Goal: Transaction & Acquisition: Subscribe to service/newsletter

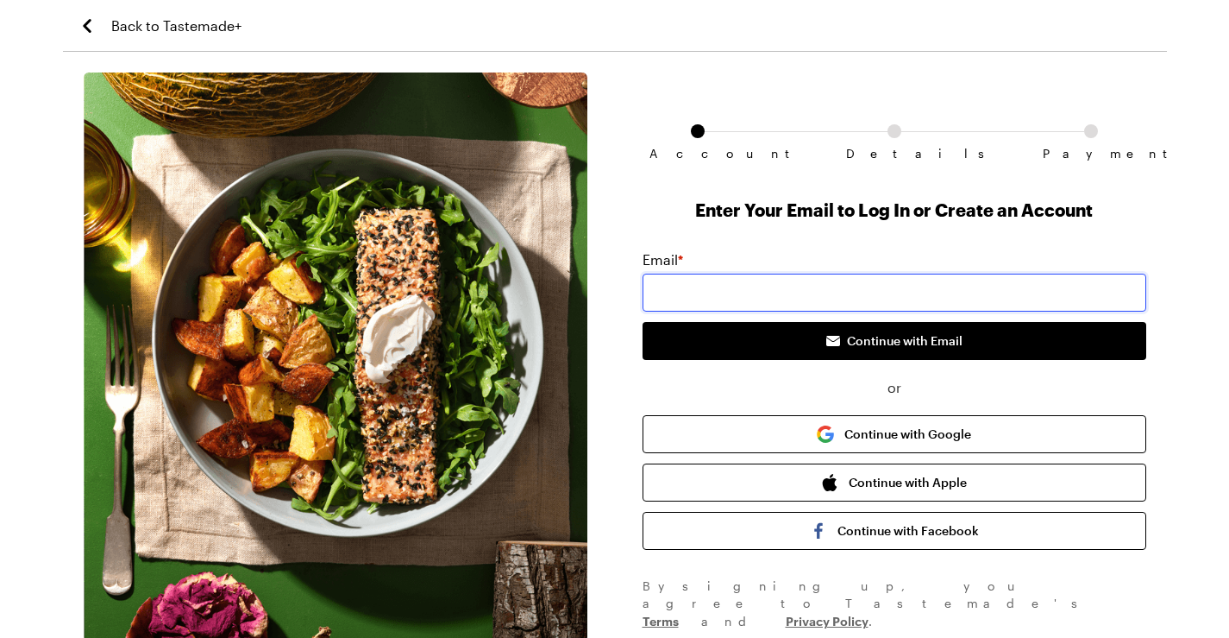
click at [719, 305] on input "email" at bounding box center [895, 292] width 504 height 38
type input "[EMAIL_ADDRESS][DOMAIN_NAME]"
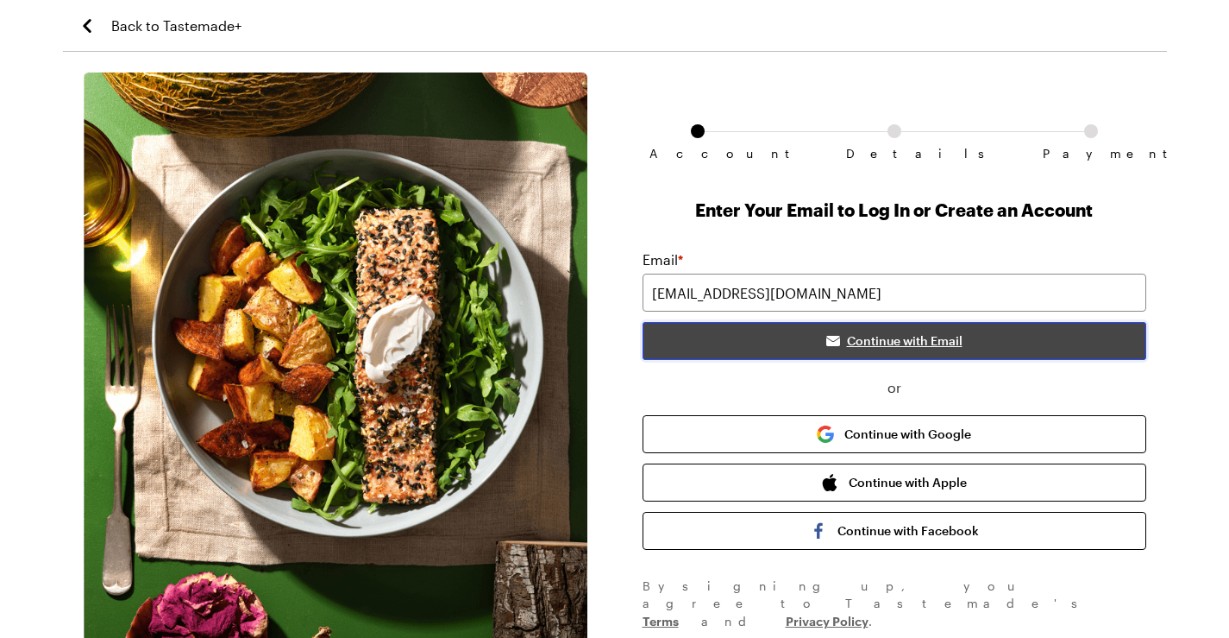
click at [893, 340] on span "Continue with Email" at bounding box center [905, 340] width 116 height 17
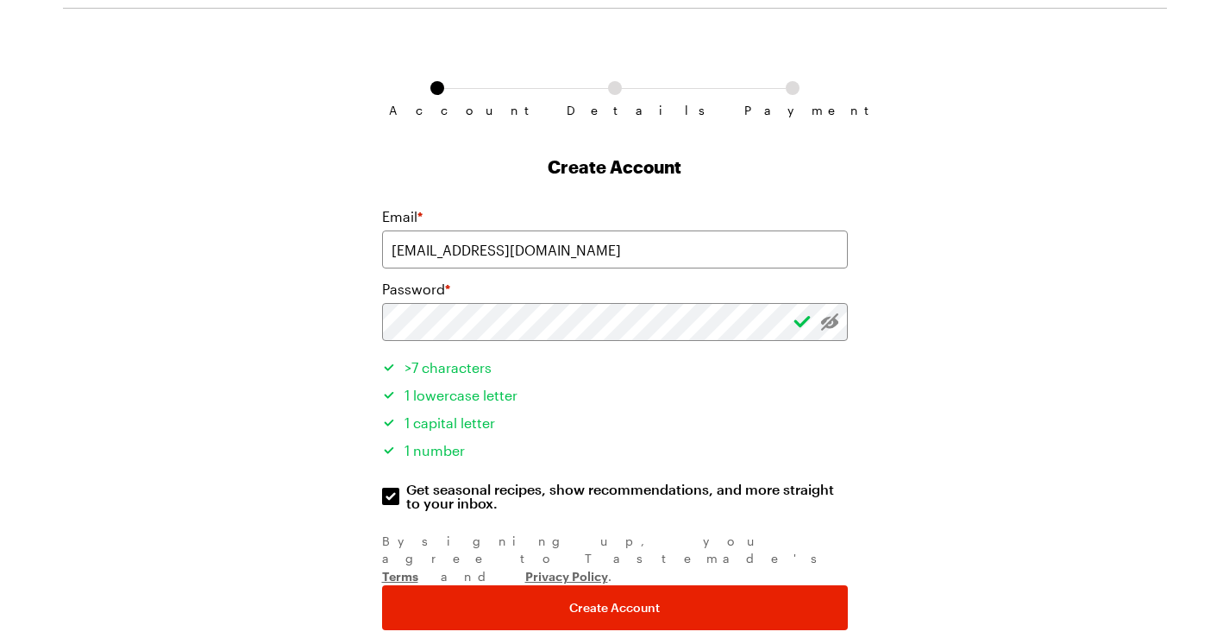
scroll to position [83, 0]
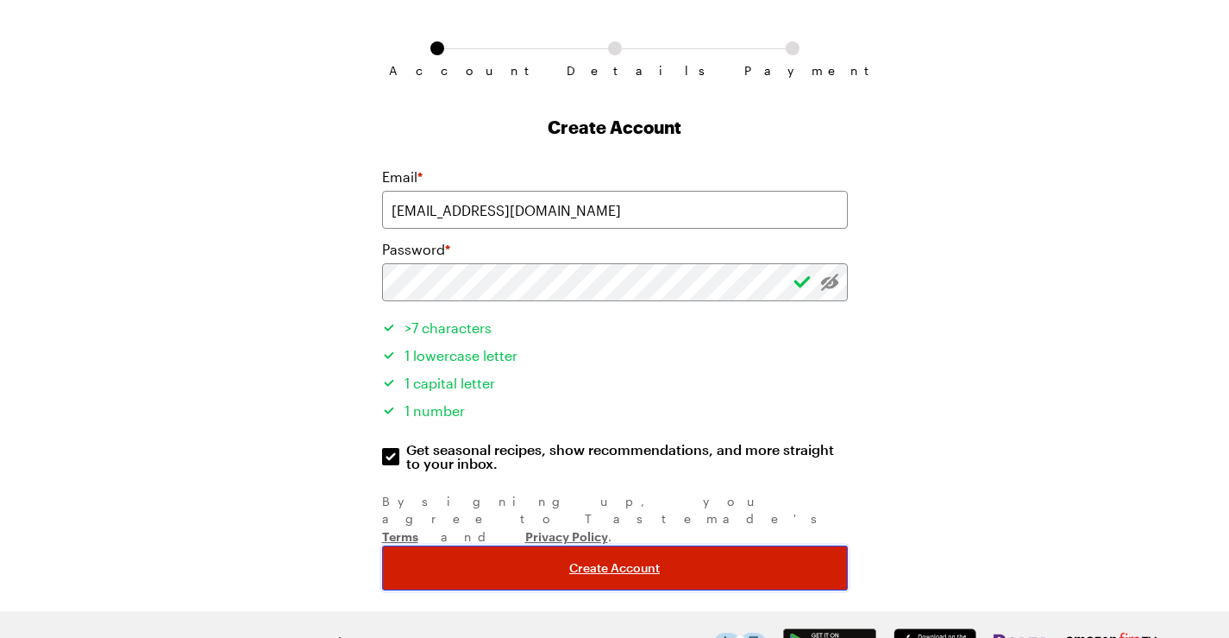
click at [637, 559] on span "Create Account" at bounding box center [614, 567] width 91 height 17
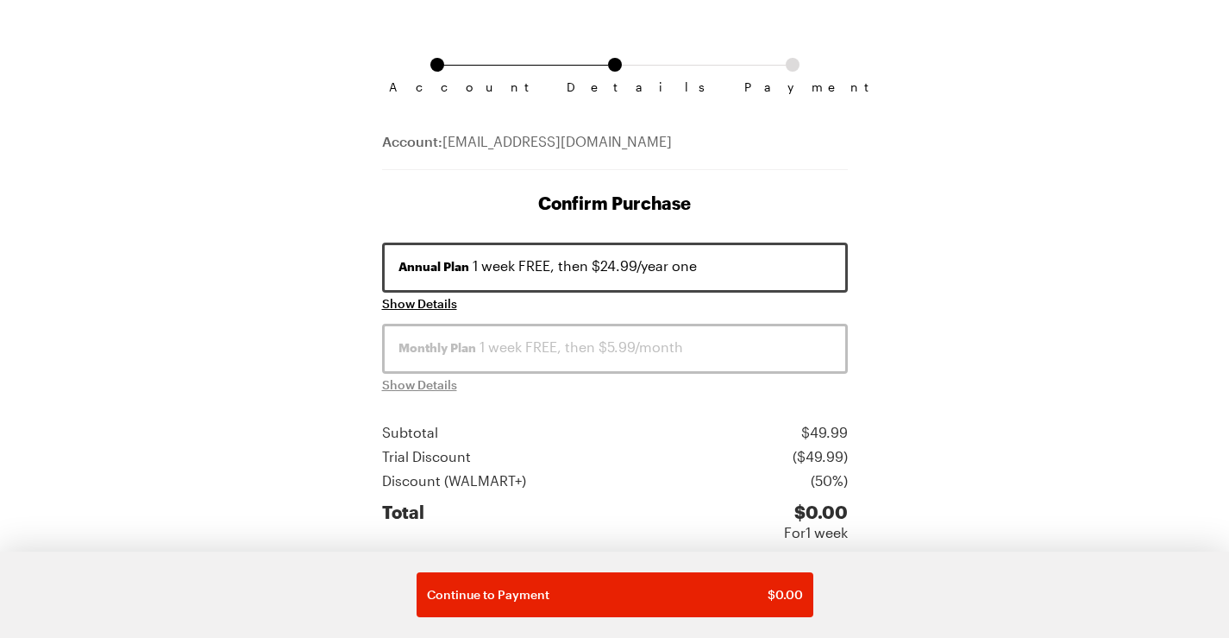
scroll to position [63, 0]
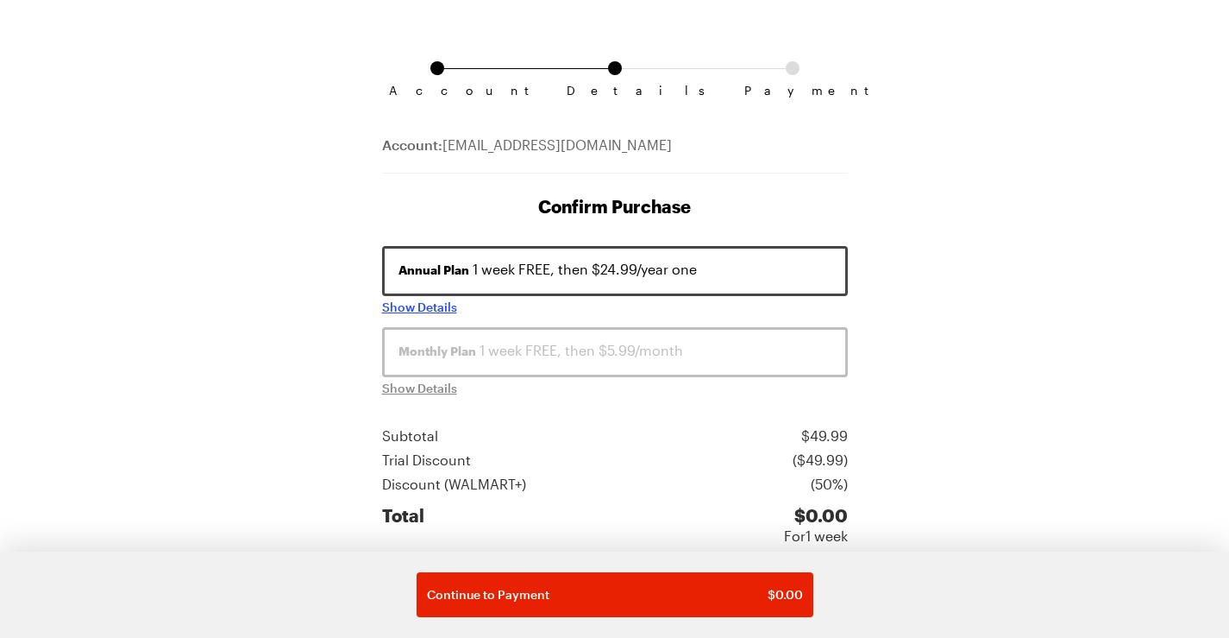
click at [418, 305] on span "Show Details" at bounding box center [419, 306] width 75 height 17
